Goal: Transaction & Acquisition: Purchase product/service

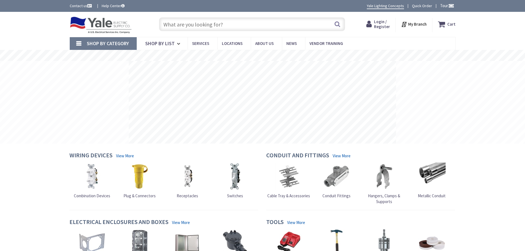
click at [193, 24] on input "text" at bounding box center [252, 24] width 186 height 14
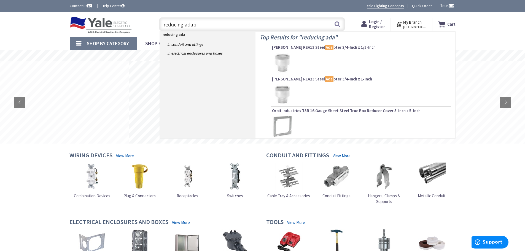
type input "reducing adapt"
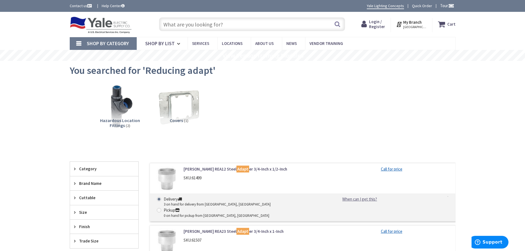
click at [235, 27] on input "text" at bounding box center [252, 24] width 186 height 14
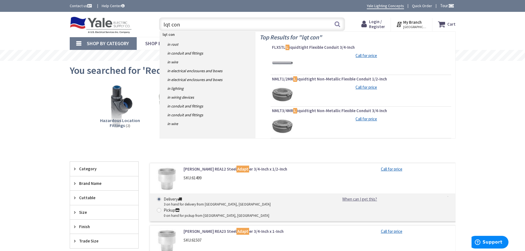
type input "lqt conn"
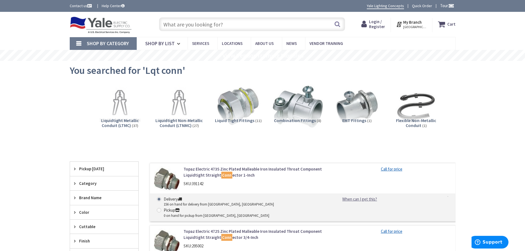
click at [295, 105] on img at bounding box center [298, 107] width 50 height 50
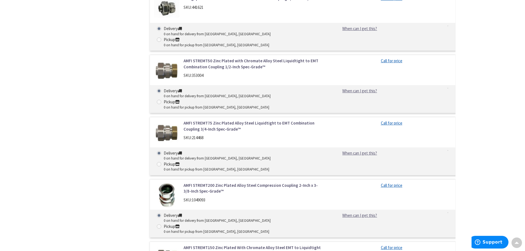
scroll to position [400, 0]
